Goal: Find specific page/section: Find specific page/section

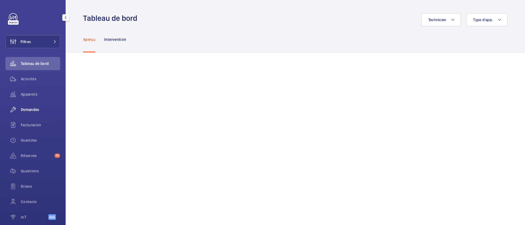
click at [26, 110] on span "Demandes" at bounding box center [40, 109] width 39 height 5
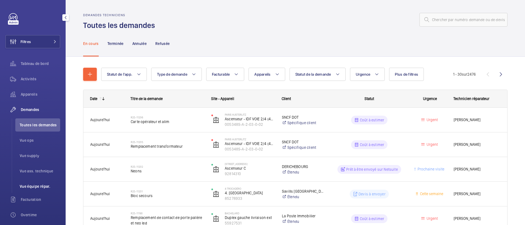
click at [29, 185] on span "Vue équipe répar." at bounding box center [40, 185] width 40 height 5
